Goal: Information Seeking & Learning: Learn about a topic

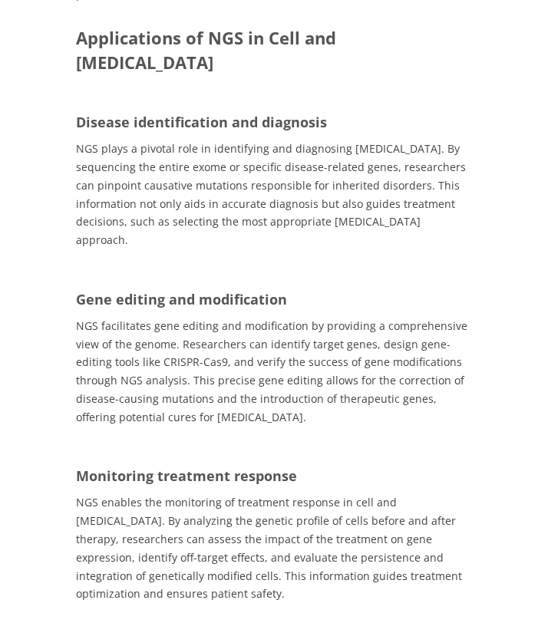
scroll to position [1463, 0]
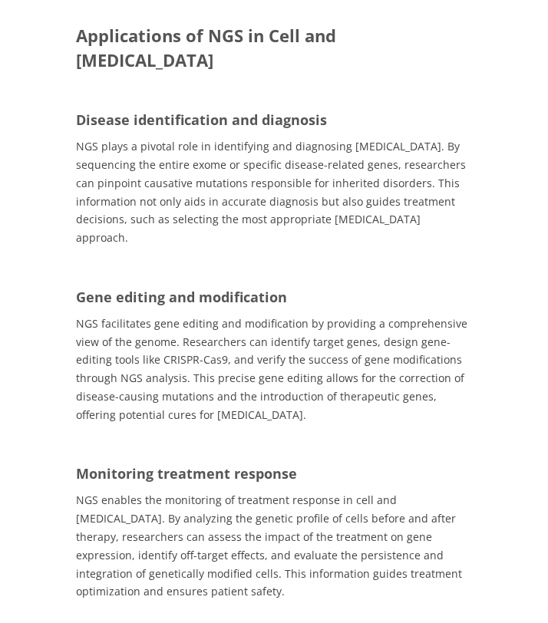
click at [111, 493] on span "NGS enables the monitoring of treatment response in cell and [MEDICAL_DATA]. By…" at bounding box center [269, 546] width 386 height 106
click at [151, 493] on span "NGS enables the monitoring of treatment response in cell and [MEDICAL_DATA]. By…" at bounding box center [269, 546] width 386 height 106
click at [254, 493] on span "NGS enables the monitoring of treatment response in cell and [MEDICAL_DATA]. By…" at bounding box center [269, 546] width 386 height 106
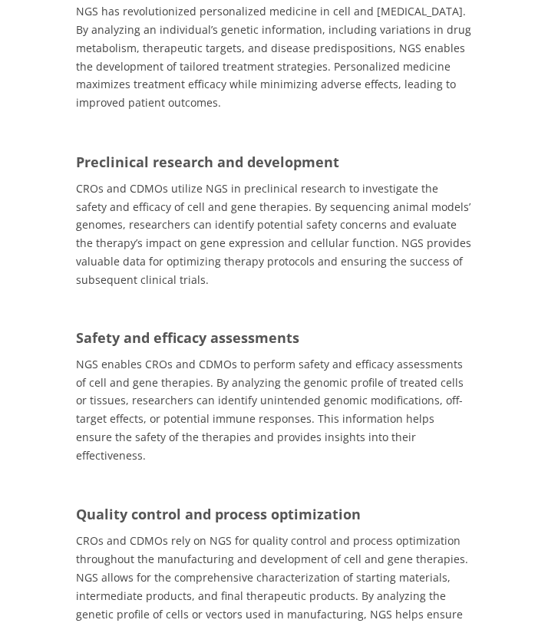
scroll to position [2131, 0]
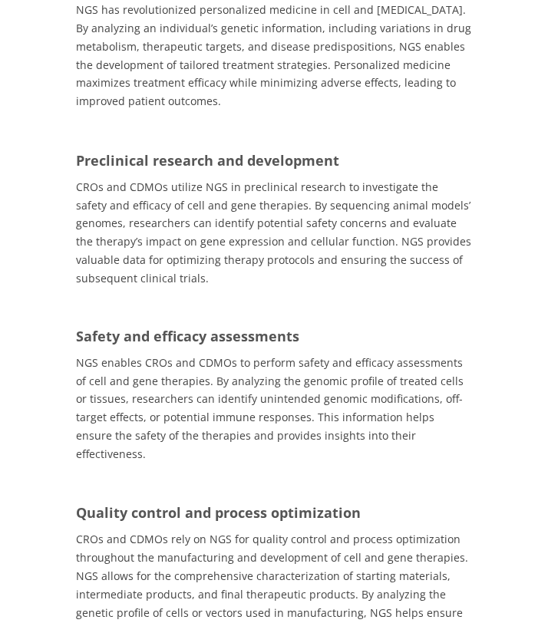
click at [224, 532] on span "CROs and CDMOs rely on NGS for quality control and process optimization through…" at bounding box center [272, 594] width 392 height 124
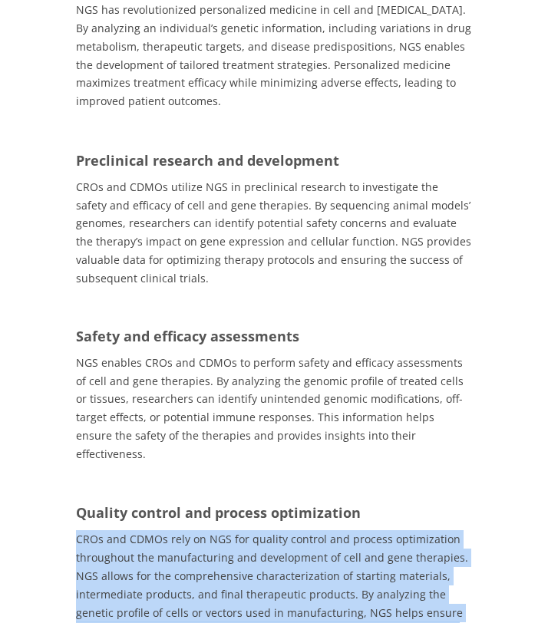
click at [201, 532] on span "CROs and CDMOs rely on NGS for quality control and process optimization through…" at bounding box center [272, 594] width 392 height 124
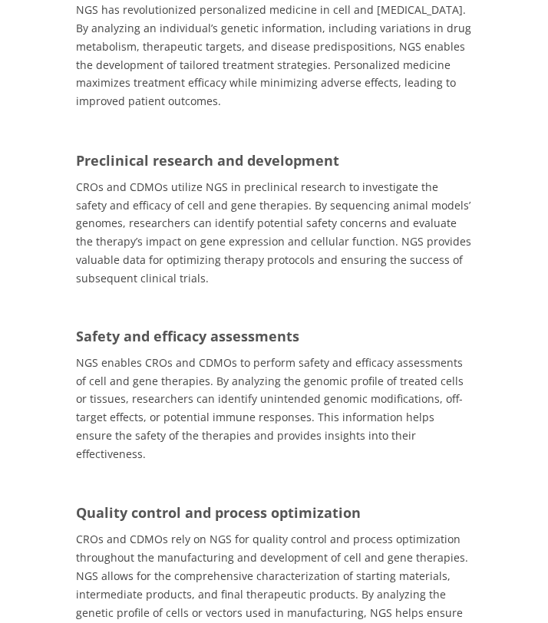
click at [201, 532] on span "CROs and CDMOs rely on NGS for quality control and process optimization through…" at bounding box center [272, 594] width 392 height 124
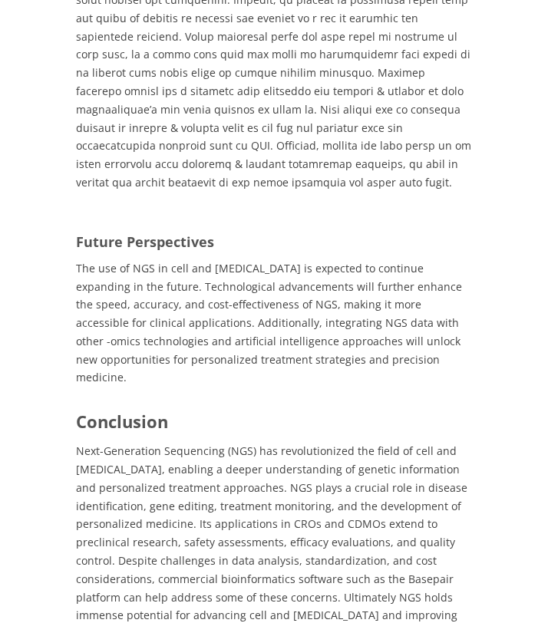
scroll to position [4388, 0]
